Goal: Transaction & Acquisition: Purchase product/service

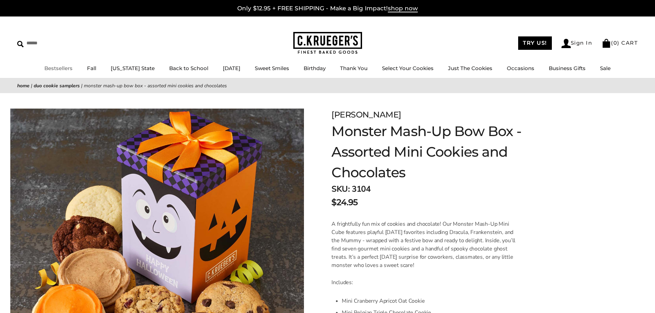
click at [65, 68] on link "Bestsellers" at bounding box center [58, 68] width 28 height 7
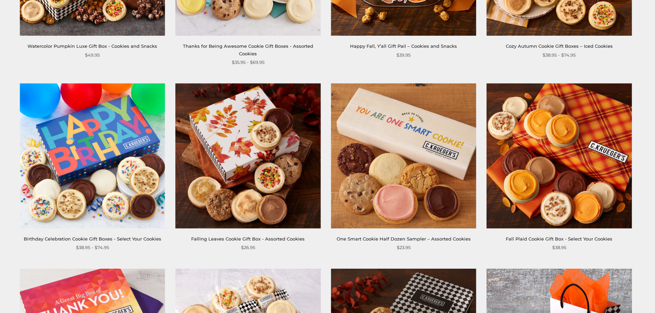
scroll to position [275, 0]
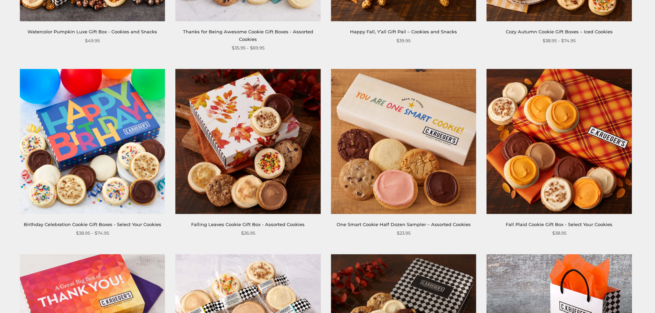
click at [397, 226] on link "One Smart Cookie Half Dozen Sampler – Assorted Cookies" at bounding box center [404, 225] width 134 height 6
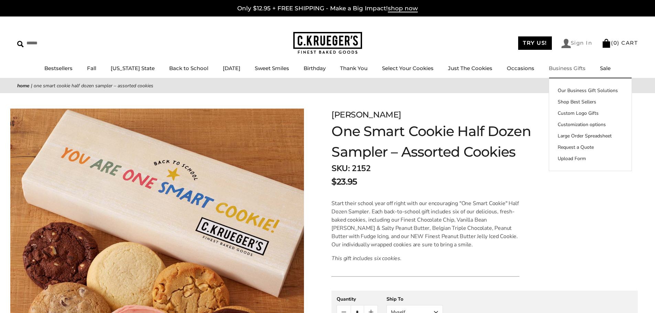
click at [583, 43] on link "Sign In" at bounding box center [576, 43] width 31 height 9
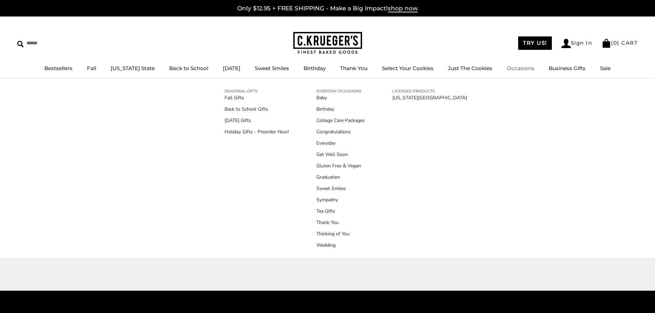
type input "**********"
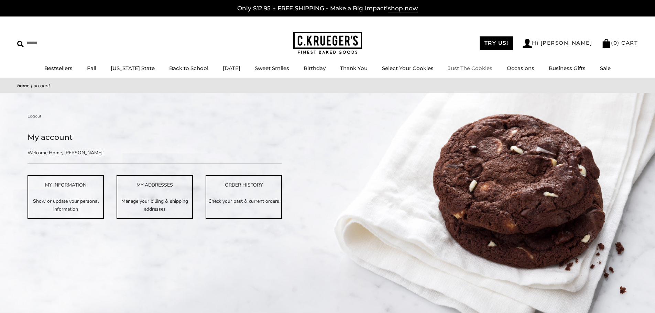
click at [461, 70] on link "Just The Cookies" at bounding box center [470, 68] width 44 height 7
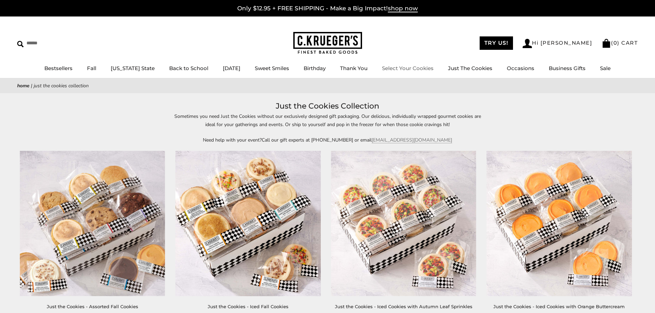
click at [405, 67] on link "Select Your Cookies" at bounding box center [408, 68] width 52 height 7
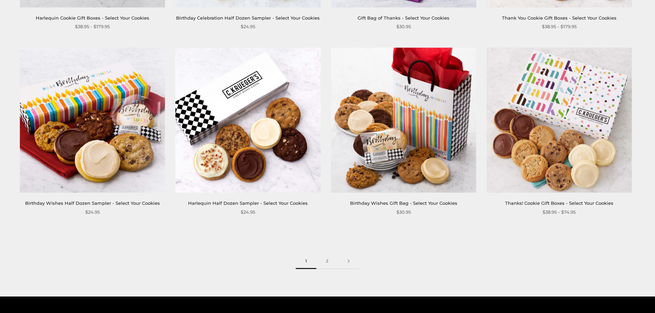
scroll to position [1066, 0]
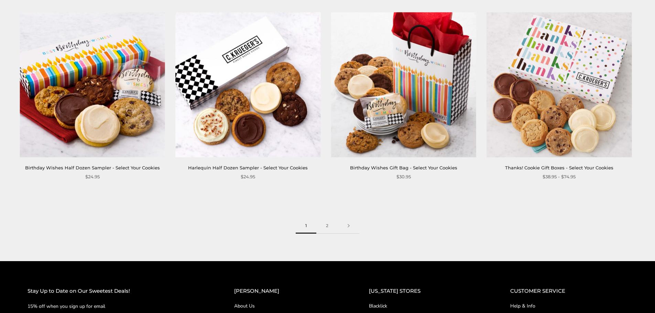
click at [220, 169] on link "Harlequin Half Dozen Sampler - Select Your Cookies" at bounding box center [248, 168] width 120 height 6
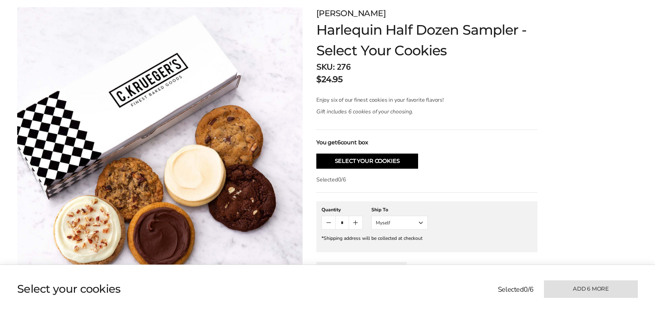
scroll to position [138, 0]
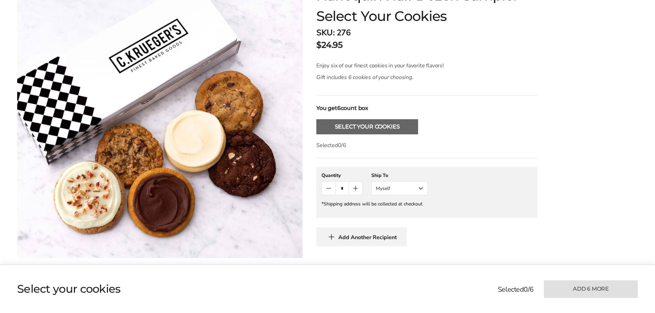
click at [346, 124] on button "Select Your Cookies" at bounding box center [367, 126] width 102 height 15
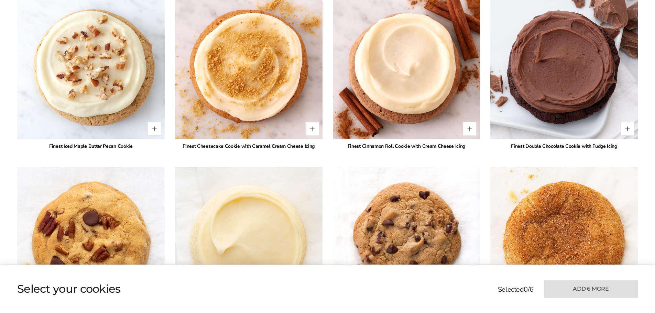
scroll to position [605, 0]
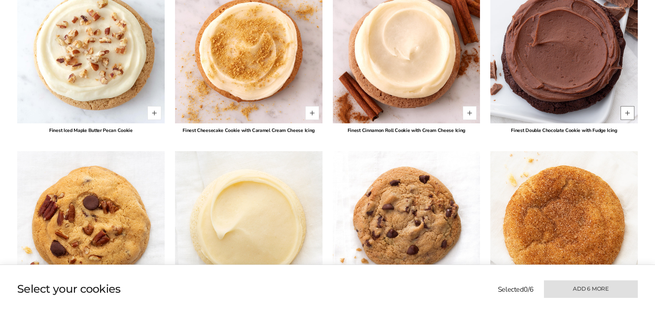
click at [627, 115] on button "Quantity button plus" at bounding box center [628, 113] width 14 height 14
type input "*"
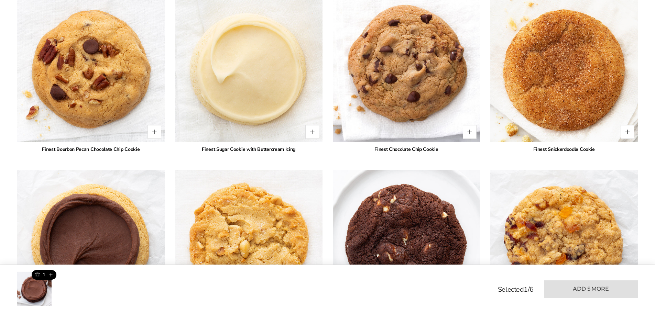
scroll to position [777, 0]
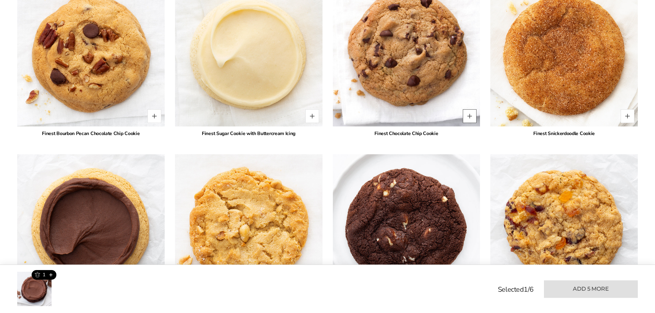
click at [468, 115] on button "Quantity button plus" at bounding box center [470, 116] width 14 height 14
type input "*"
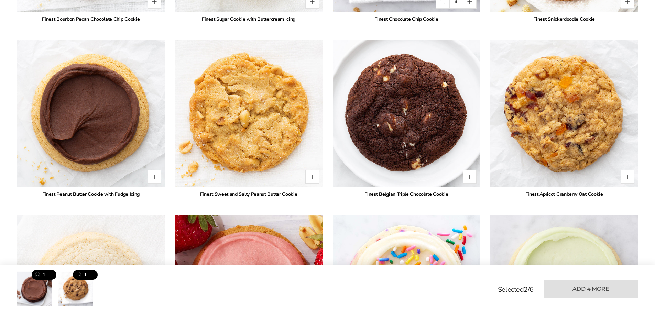
scroll to position [880, 0]
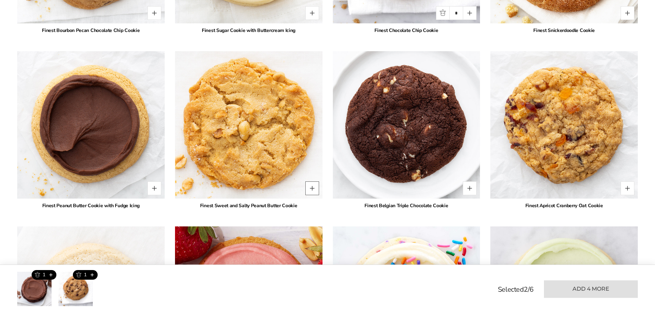
click at [315, 188] on button "Quantity button plus" at bounding box center [312, 189] width 14 height 14
type input "*"
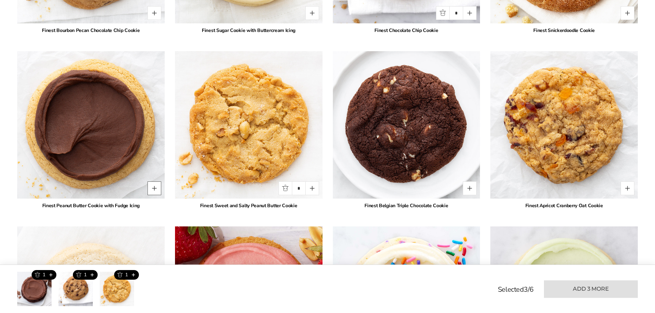
click at [151, 187] on button "Quantity button plus" at bounding box center [154, 189] width 14 height 14
type input "*"
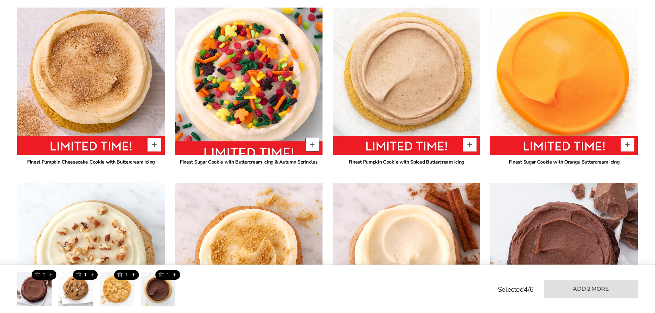
scroll to position [399, 0]
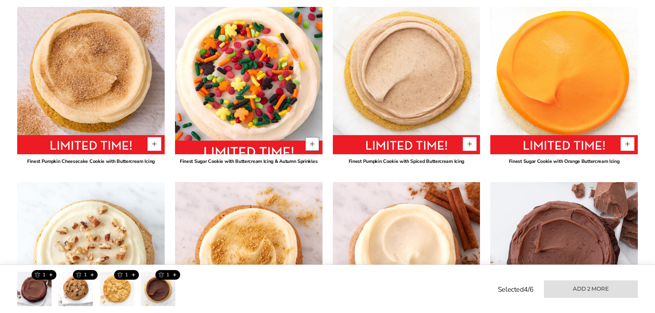
click at [310, 146] on button "Quantity button plus" at bounding box center [312, 144] width 14 height 14
type input "*"
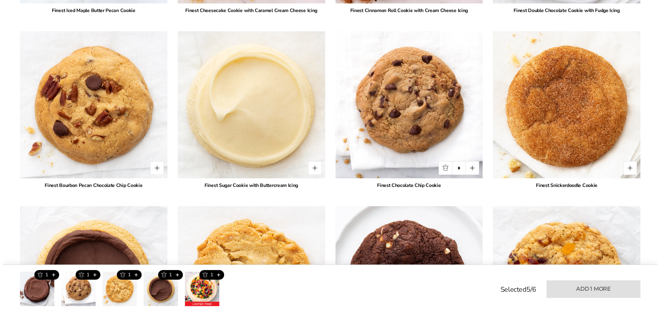
scroll to position [709, 0]
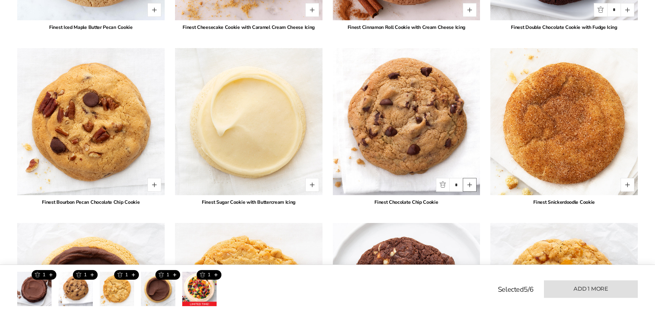
click at [471, 189] on button "Quantity button plus" at bounding box center [470, 185] width 14 height 14
type input "*"
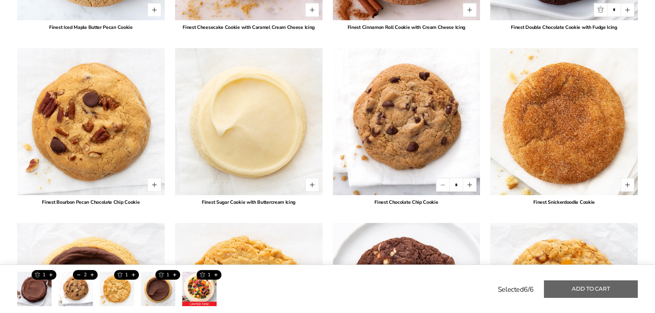
click at [578, 284] on button "Add to cart" at bounding box center [591, 290] width 94 height 18
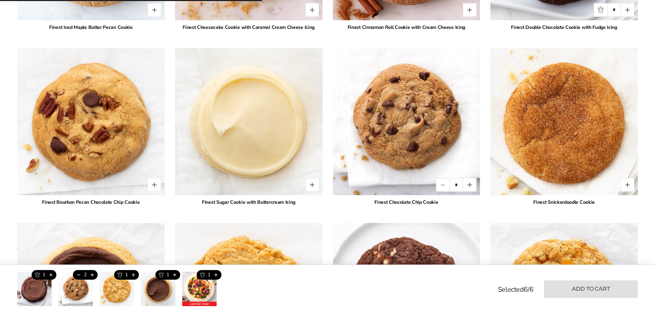
type input "*"
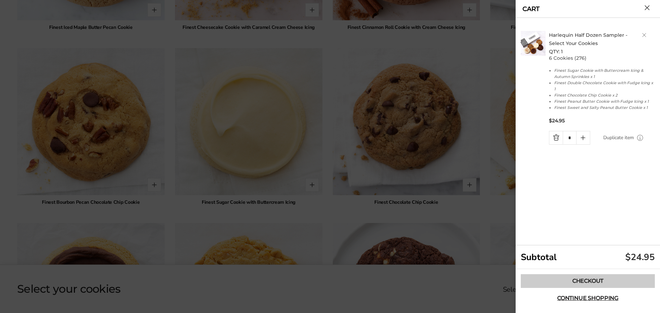
click at [584, 279] on link "Checkout" at bounding box center [588, 281] width 134 height 14
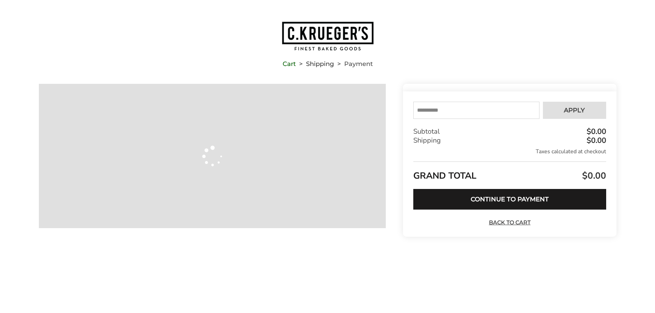
type input "**********"
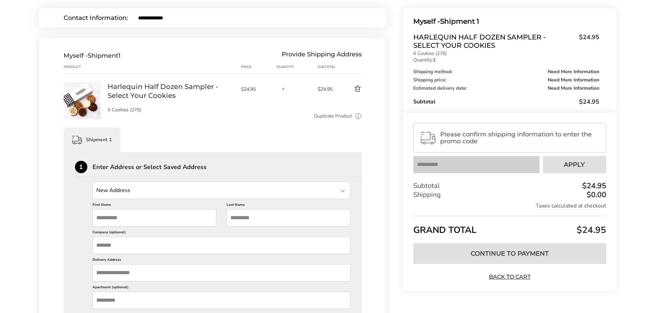
scroll to position [69, 0]
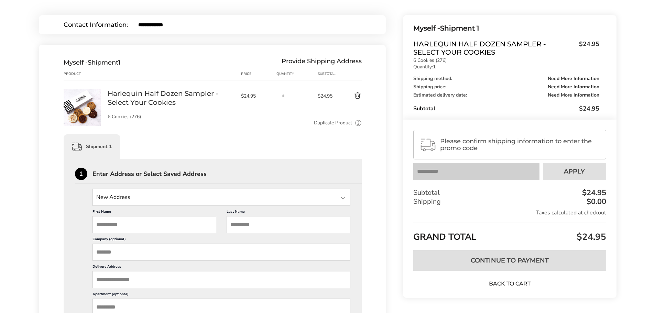
click at [104, 223] on input "First Name" at bounding box center [154, 224] width 124 height 17
type input "*****"
type input "**********"
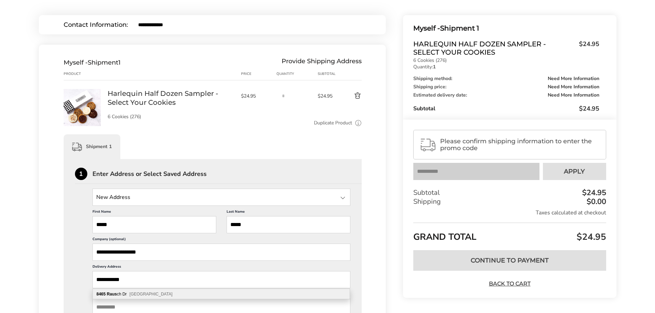
click at [136, 294] on span "Plain City OH 43064" at bounding box center [151, 294] width 43 height 5
type input "**********"
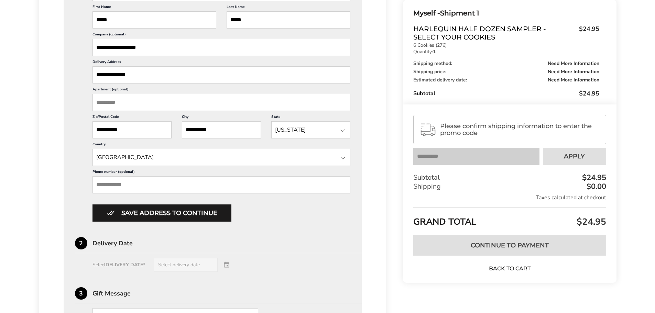
scroll to position [275, 0]
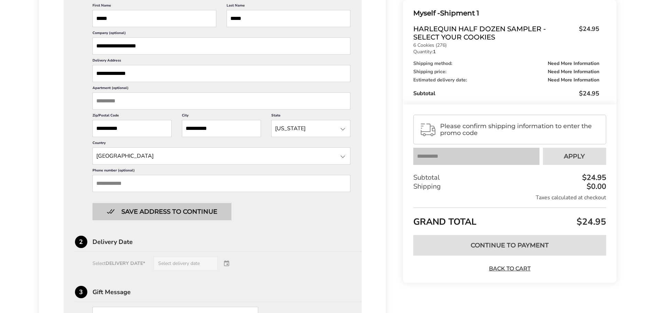
click at [169, 211] on button "Save address to continue" at bounding box center [161, 211] width 139 height 17
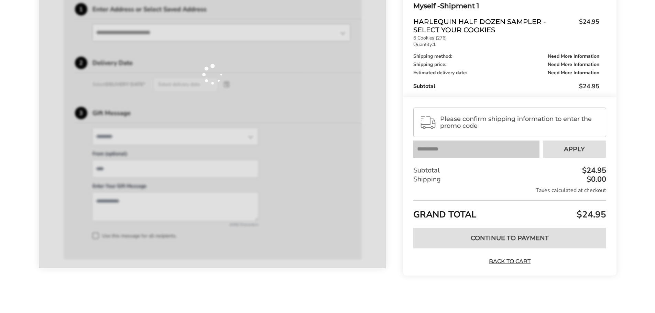
scroll to position [233, 0]
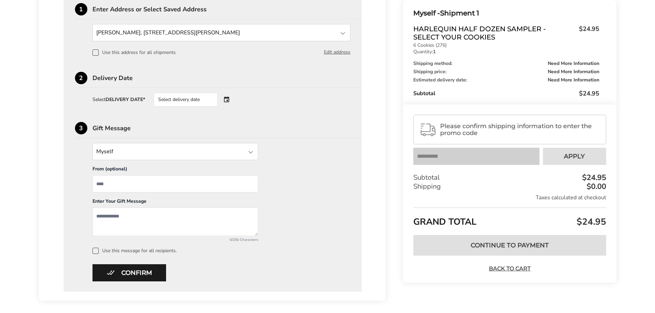
click at [228, 101] on div "Select delivery date" at bounding box center [195, 100] width 83 height 14
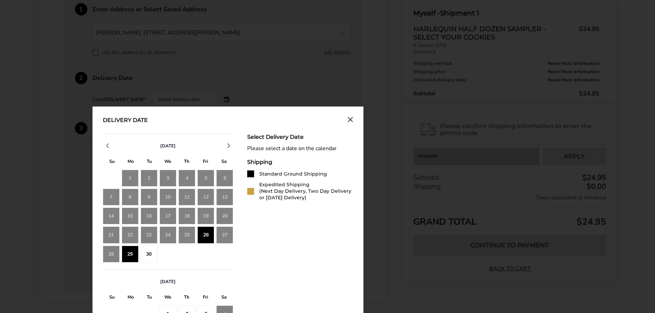
click at [200, 236] on div "26" at bounding box center [205, 235] width 17 height 17
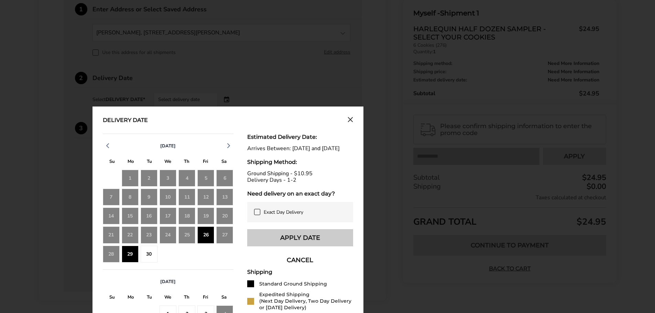
click at [300, 242] on button "Apply Date" at bounding box center [300, 237] width 106 height 17
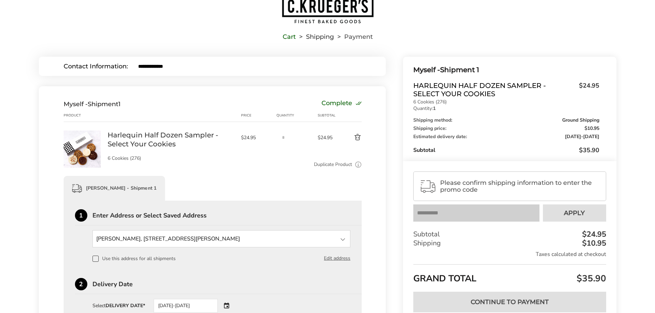
scroll to position [0, 0]
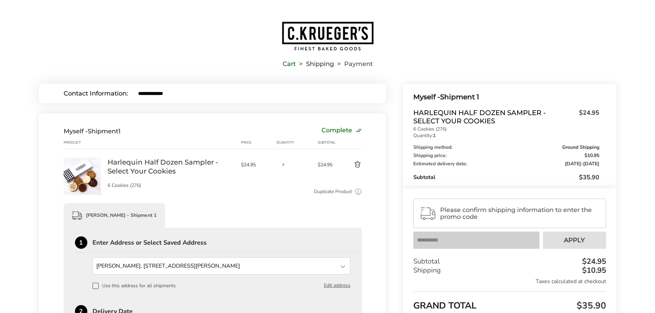
click at [355, 164] on button "Delete product" at bounding box center [350, 165] width 24 height 8
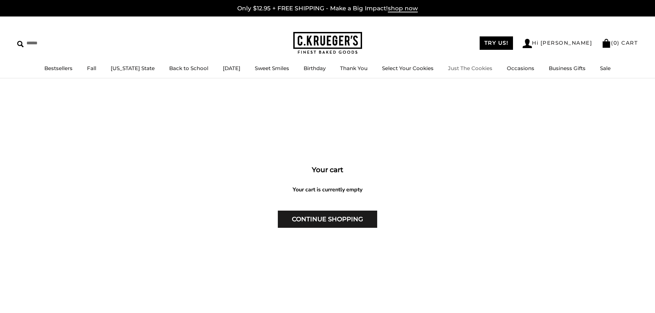
click at [473, 72] on link "Just The Cookies" at bounding box center [470, 68] width 44 height 7
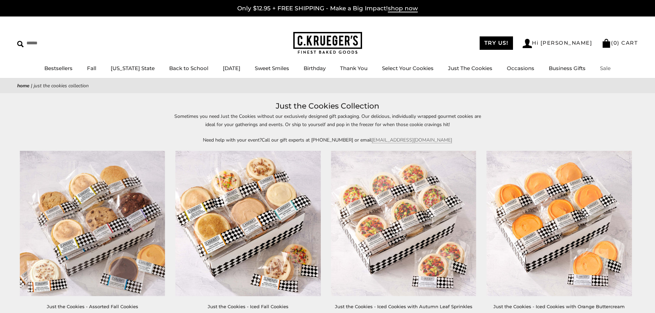
click at [600, 69] on link "Sale" at bounding box center [605, 68] width 11 height 7
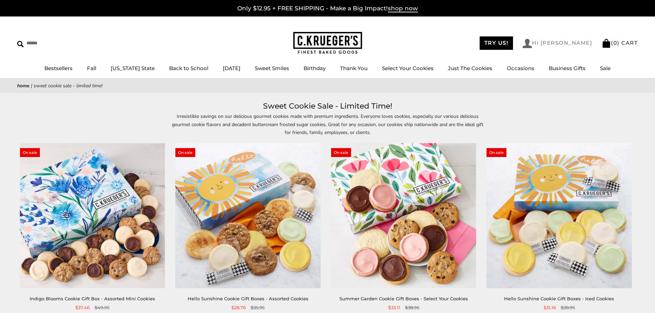
click at [572, 44] on link "Hi [PERSON_NAME]" at bounding box center [557, 43] width 69 height 9
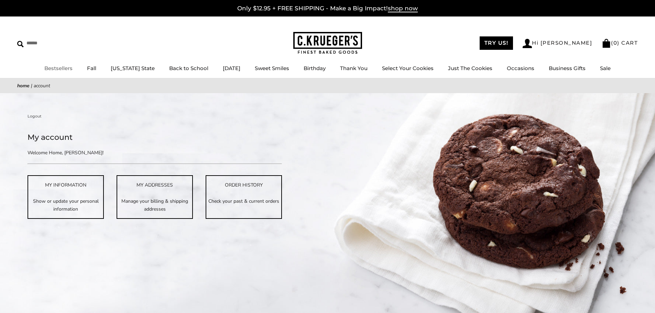
click at [63, 68] on link "Bestsellers" at bounding box center [58, 68] width 28 height 7
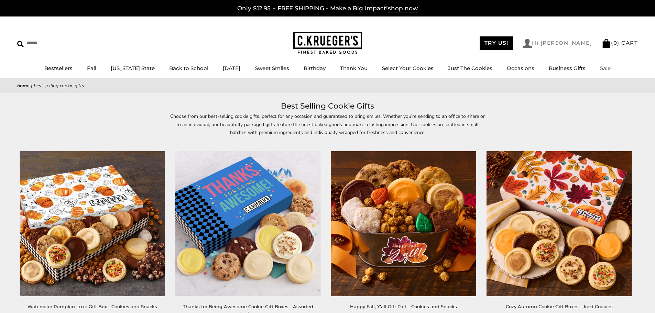
click at [577, 44] on link "Hi [PERSON_NAME]" at bounding box center [557, 43] width 69 height 9
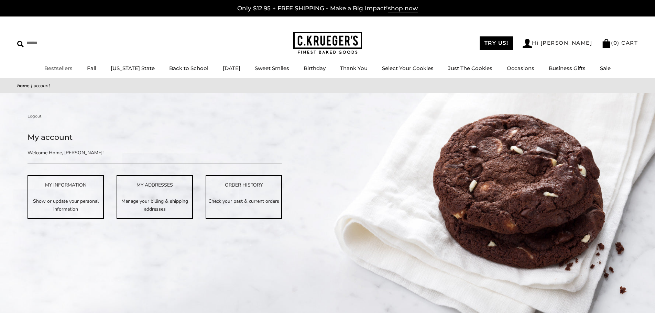
click at [63, 67] on link "Bestsellers" at bounding box center [58, 68] width 28 height 7
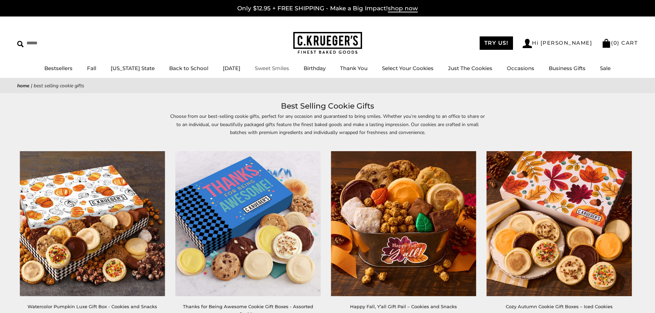
click at [266, 70] on link "Sweet Smiles" at bounding box center [272, 68] width 34 height 7
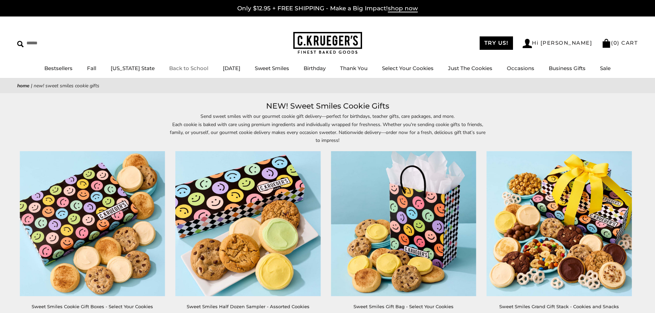
click at [169, 67] on link "Back to School" at bounding box center [188, 68] width 39 height 7
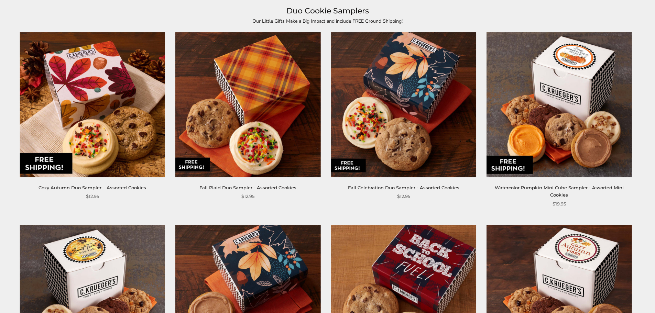
scroll to position [103, 0]
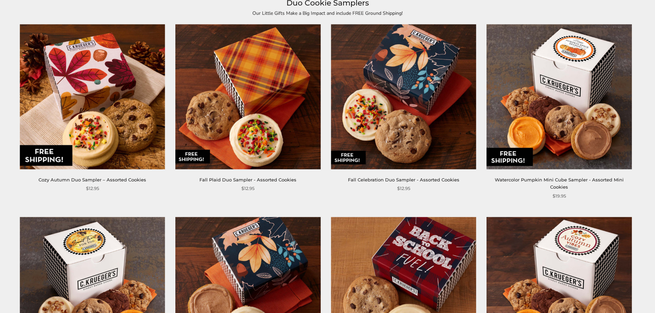
click at [89, 180] on link "Cozy Autumn Duo Sampler – Assorted Cookies" at bounding box center [93, 180] width 108 height 6
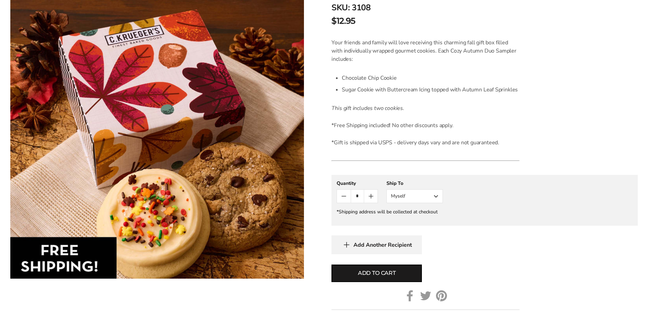
scroll to position [172, 0]
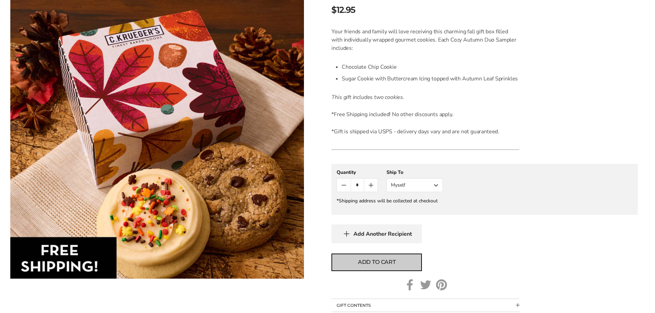
click at [378, 261] on span "Add to cart" at bounding box center [377, 262] width 38 height 8
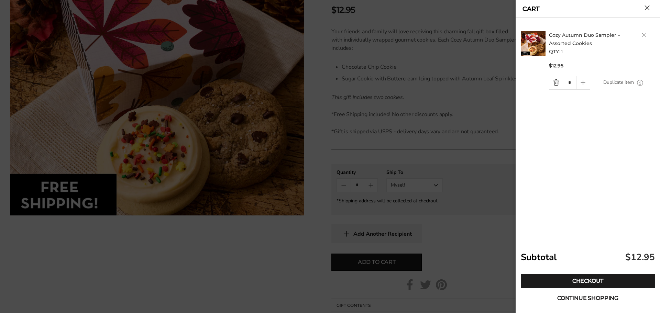
click at [579, 295] on button "Continue shopping" at bounding box center [588, 299] width 134 height 14
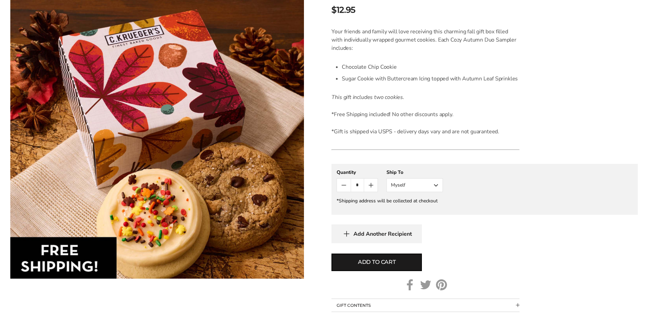
click at [374, 182] on icon "Count plus" at bounding box center [371, 185] width 8 height 8
click at [369, 262] on span "Add to cart" at bounding box center [377, 262] width 38 height 8
type input "*"
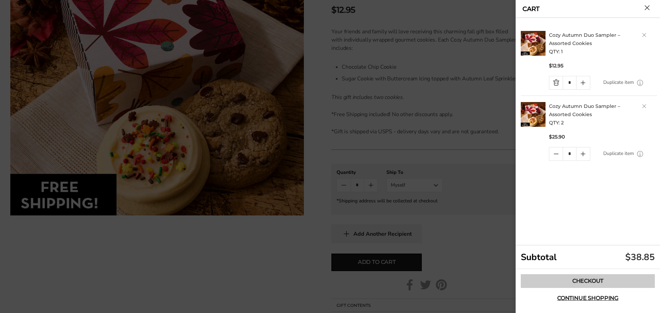
click at [594, 278] on link "Checkout" at bounding box center [588, 281] width 134 height 14
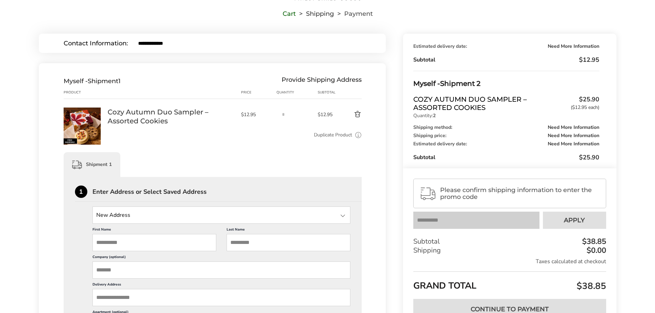
scroll to position [34, 0]
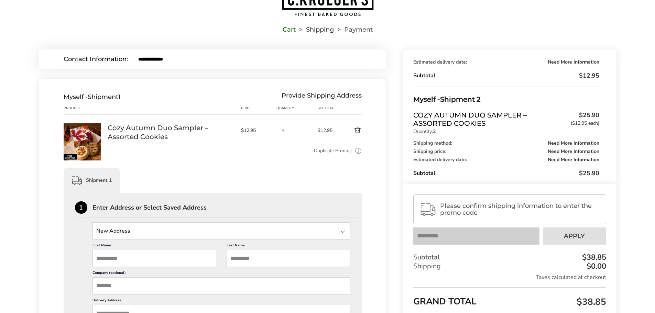
click at [358, 129] on button "Delete product" at bounding box center [350, 130] width 24 height 8
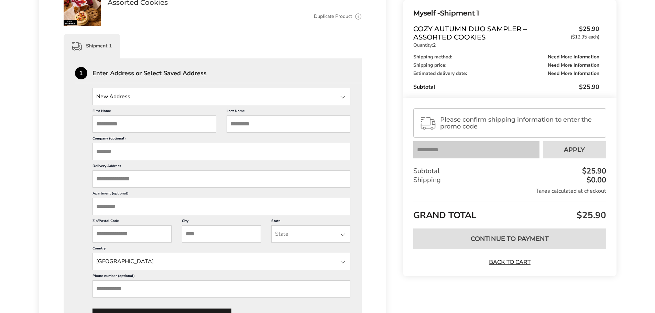
scroll to position [172, 0]
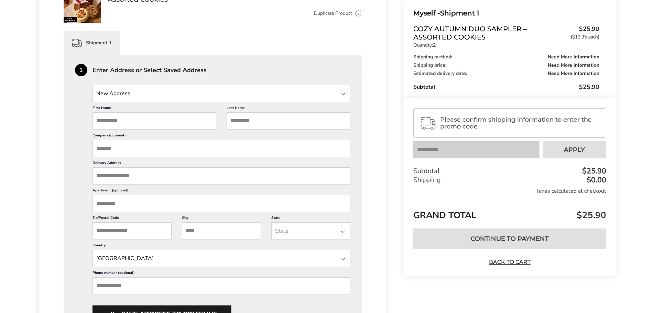
click at [101, 123] on input "First Name" at bounding box center [154, 120] width 124 height 17
type input "*****"
type input "**********"
type input "*****"
type input "**********"
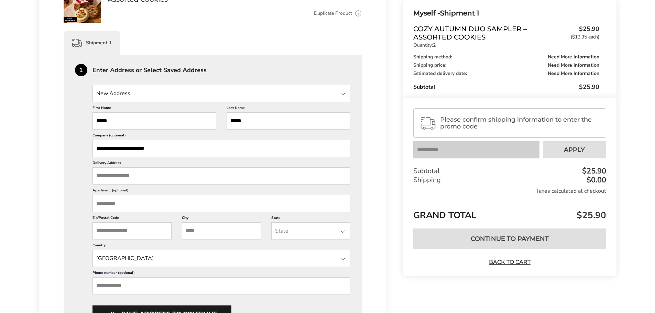
type input "**********"
type input "*****"
type input "**********"
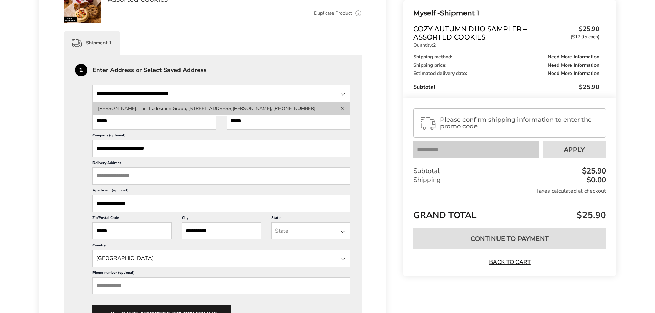
click at [163, 108] on li "Karen Suvak, The Tradesmen Group, 8465 Rausch Dr, Plain City, OH, 43064, United…" at bounding box center [221, 108] width 257 height 12
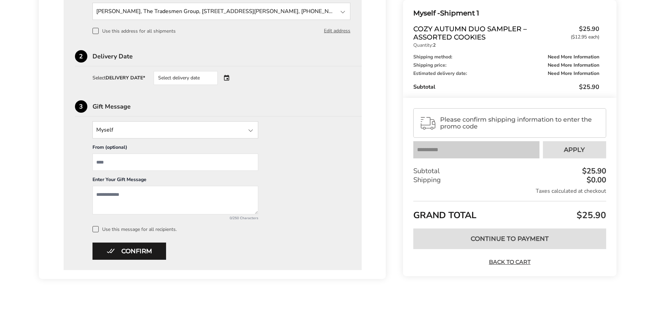
scroll to position [265, 0]
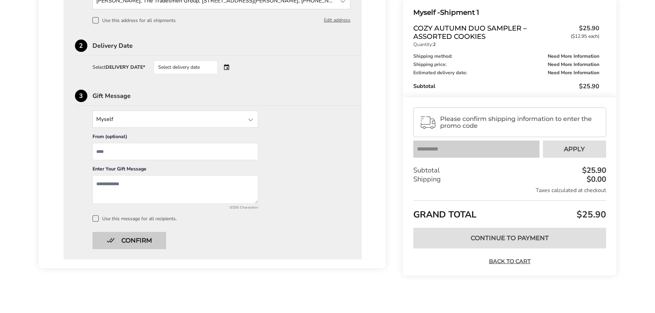
click at [141, 238] on button "Confirm" at bounding box center [129, 240] width 74 height 17
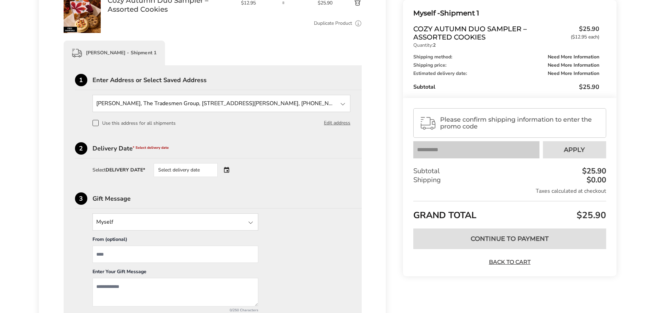
scroll to position [162, 0]
click at [227, 170] on div "Select delivery date" at bounding box center [195, 171] width 83 height 14
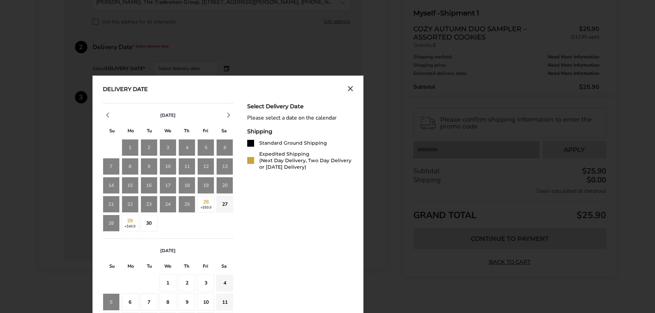
scroll to position [265, 0]
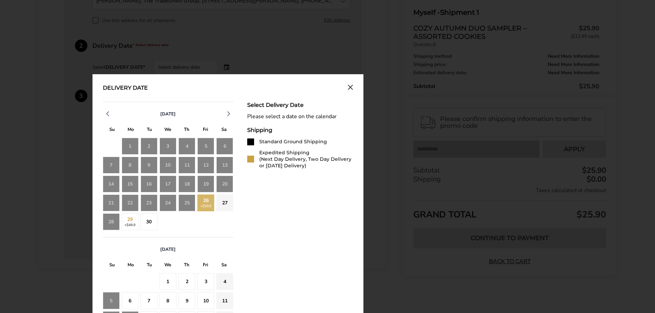
click at [203, 200] on div "26 +$59.9" at bounding box center [205, 203] width 17 height 17
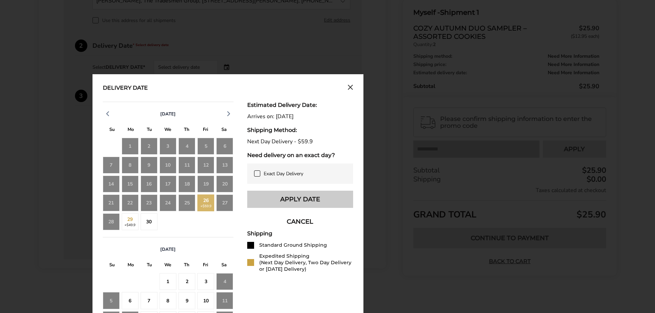
click at [284, 198] on button "Apply Date" at bounding box center [300, 199] width 106 height 17
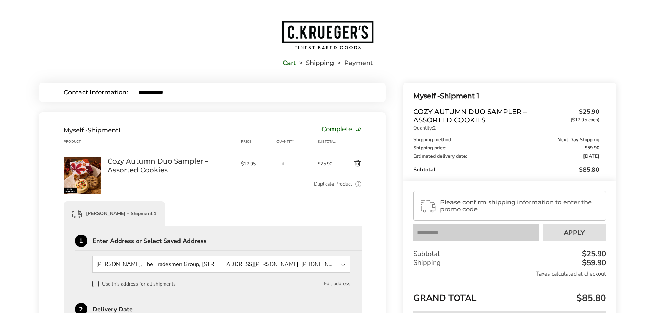
scroll to position [0, 0]
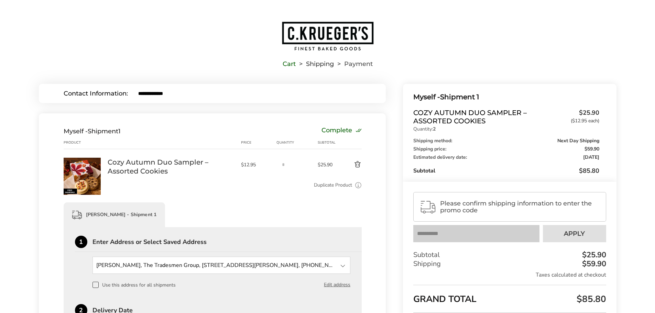
click at [356, 163] on button "Delete product" at bounding box center [350, 165] width 24 height 8
